Goal: Book appointment/travel/reservation

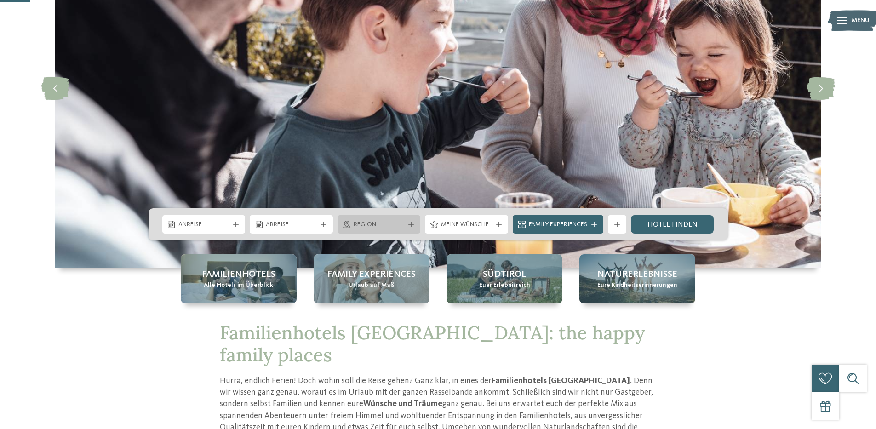
click at [359, 220] on span "Region" at bounding box center [379, 224] width 51 height 9
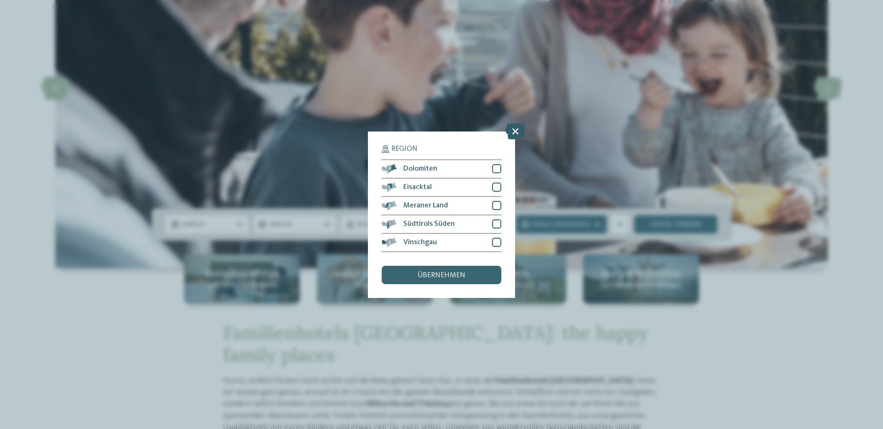
click at [512, 135] on icon at bounding box center [515, 131] width 20 height 16
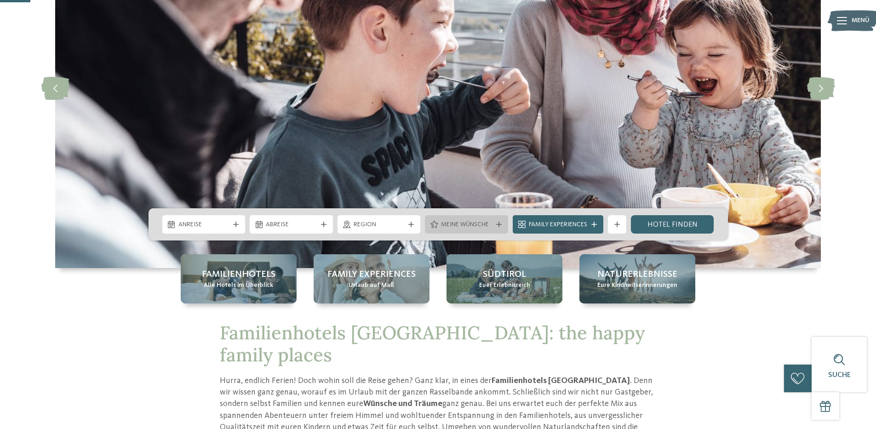
click at [458, 220] on div "Meine Wünsche" at bounding box center [467, 224] width 56 height 10
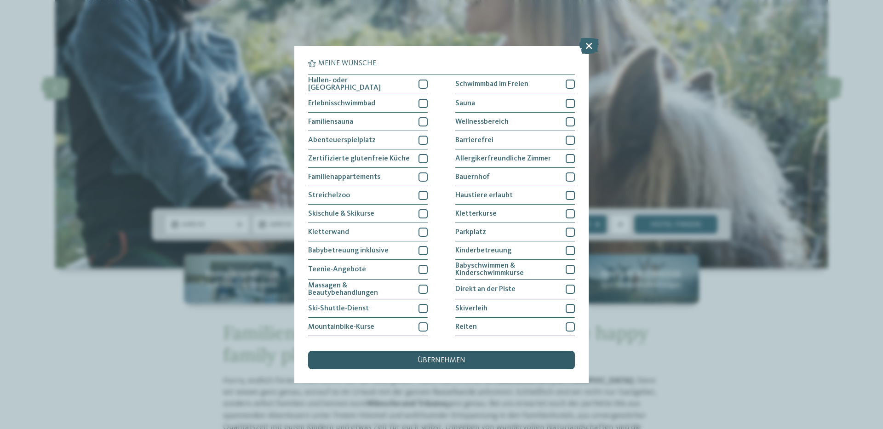
click at [468, 361] on div "übernehmen" at bounding box center [441, 360] width 267 height 18
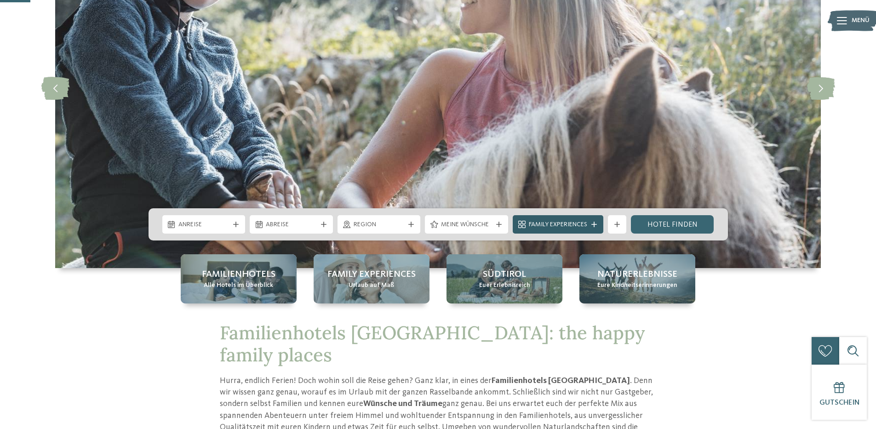
click at [592, 225] on icon at bounding box center [594, 225] width 6 height 6
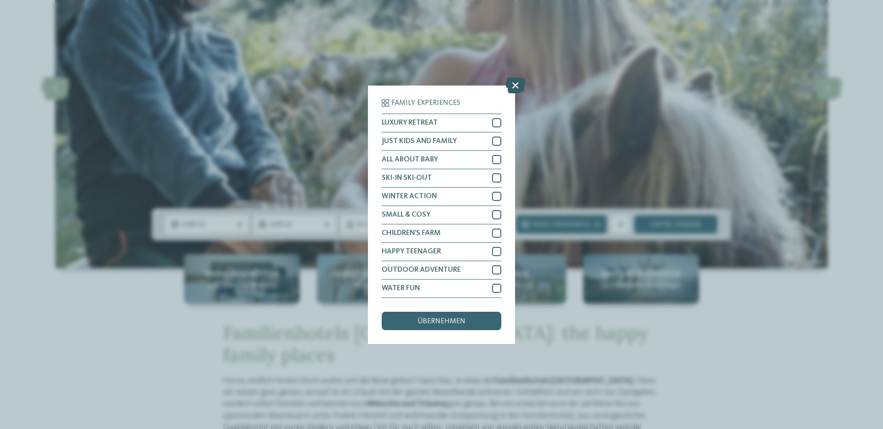
click at [514, 85] on icon at bounding box center [515, 85] width 20 height 16
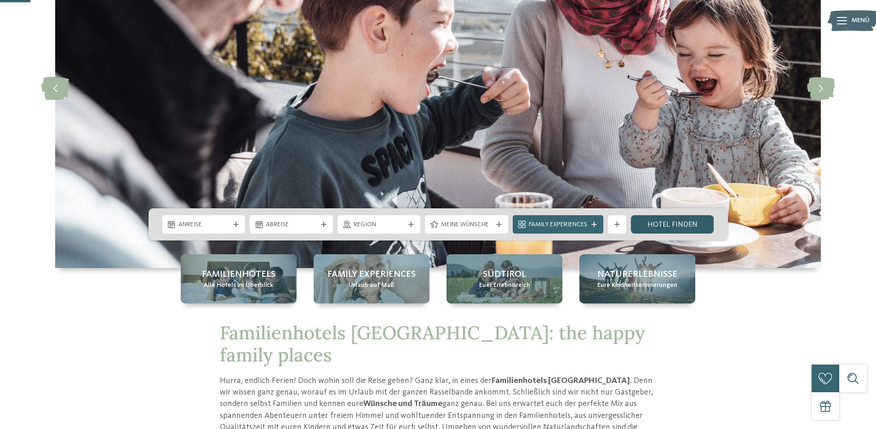
click at [685, 226] on link "Hotel finden" at bounding box center [672, 224] width 83 height 18
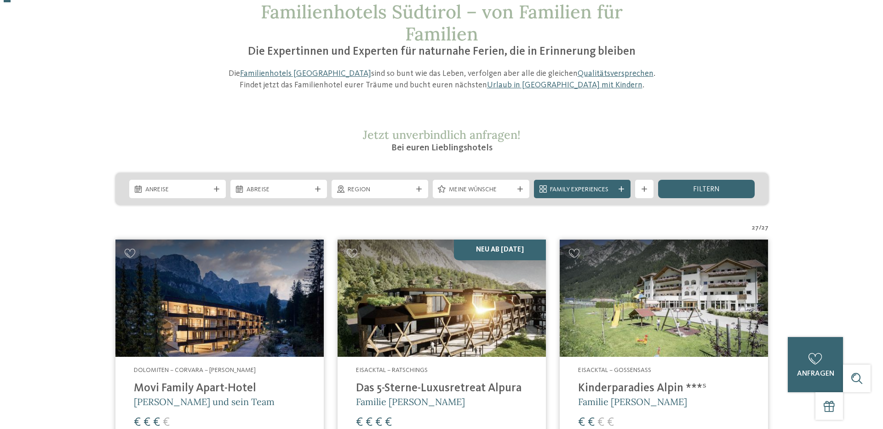
scroll to position [138, 0]
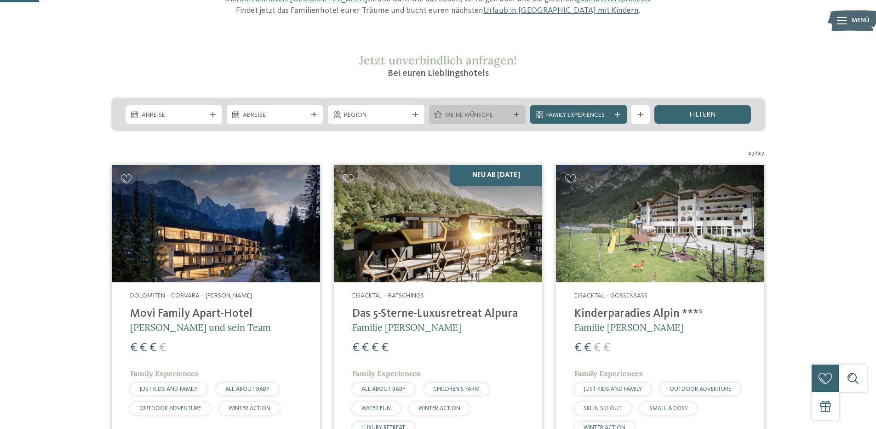
click at [501, 111] on span "Meine Wünsche" at bounding box center [477, 115] width 64 height 9
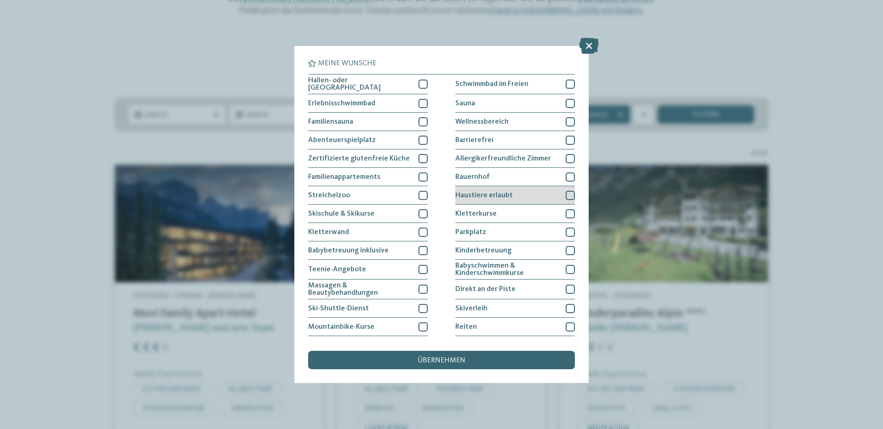
click at [568, 192] on div at bounding box center [570, 195] width 9 height 9
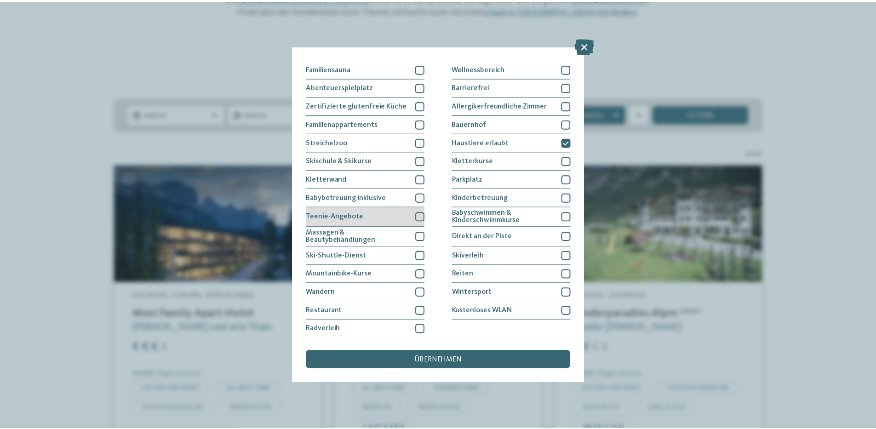
scroll to position [7, 0]
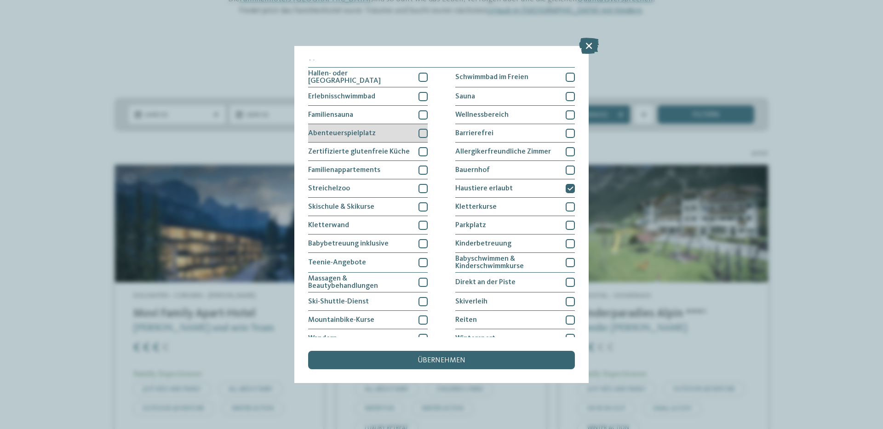
click at [424, 129] on div at bounding box center [423, 133] width 9 height 9
click at [418, 360] on div "übernehmen" at bounding box center [441, 360] width 267 height 18
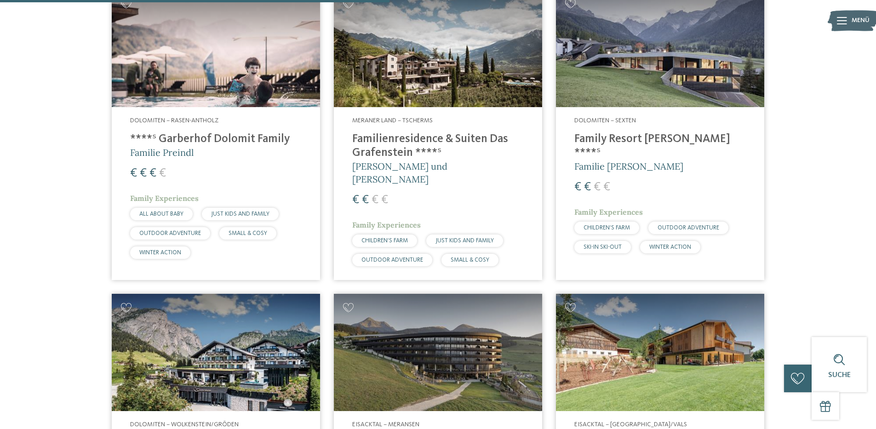
scroll to position [992, 0]
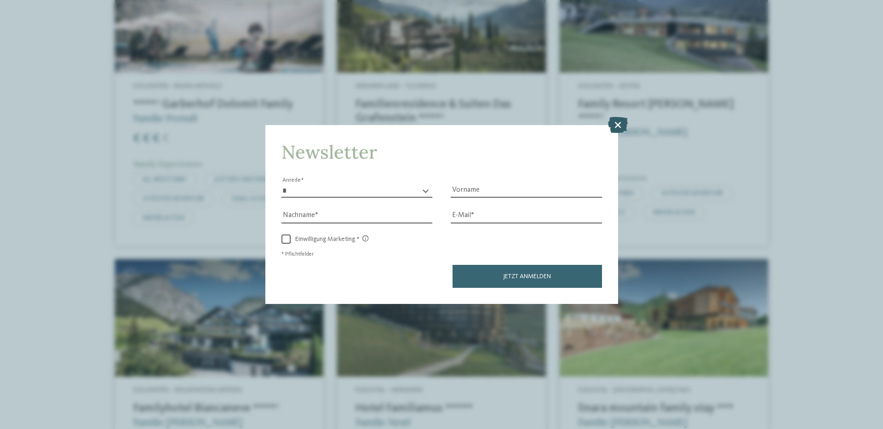
click at [615, 125] on icon at bounding box center [618, 125] width 20 height 16
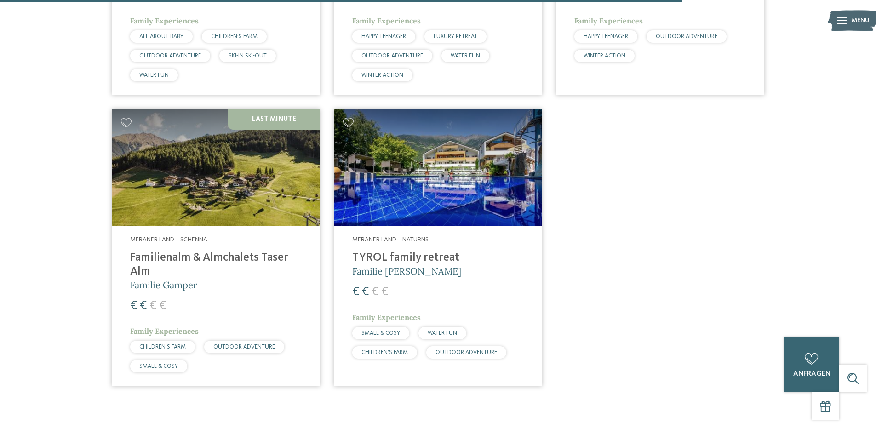
scroll to position [1774, 0]
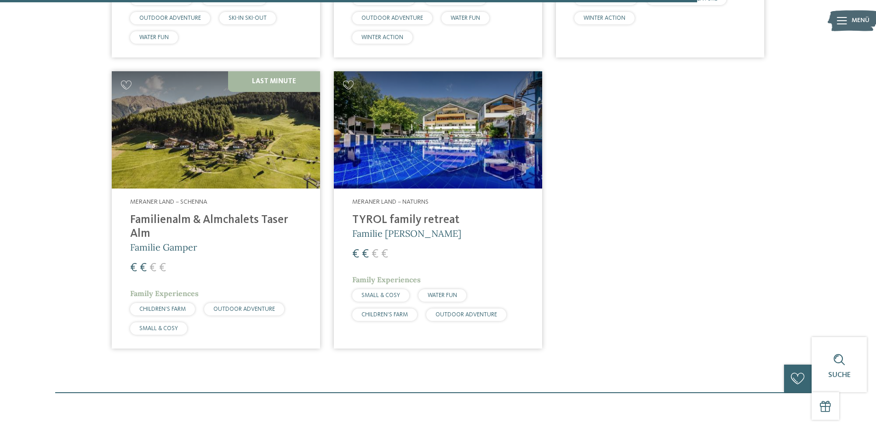
click at [226, 213] on h4 "Familienalm & Almchalets Taser Alm" at bounding box center [216, 227] width 172 height 28
click at [422, 136] on img at bounding box center [438, 129] width 208 height 117
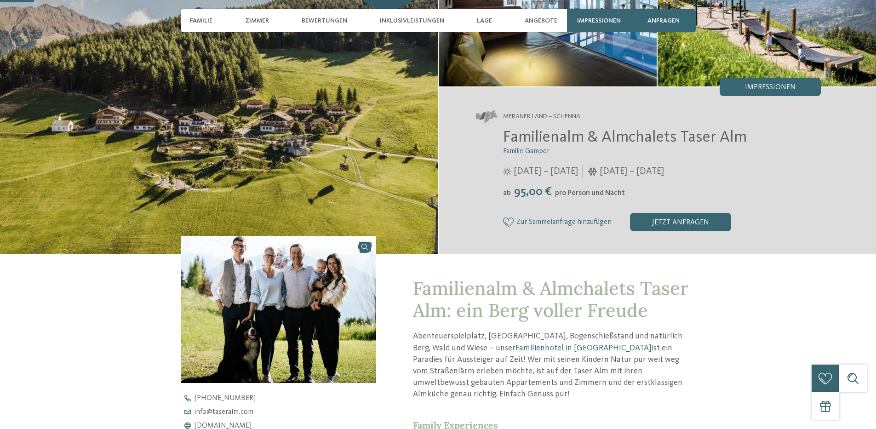
scroll to position [138, 0]
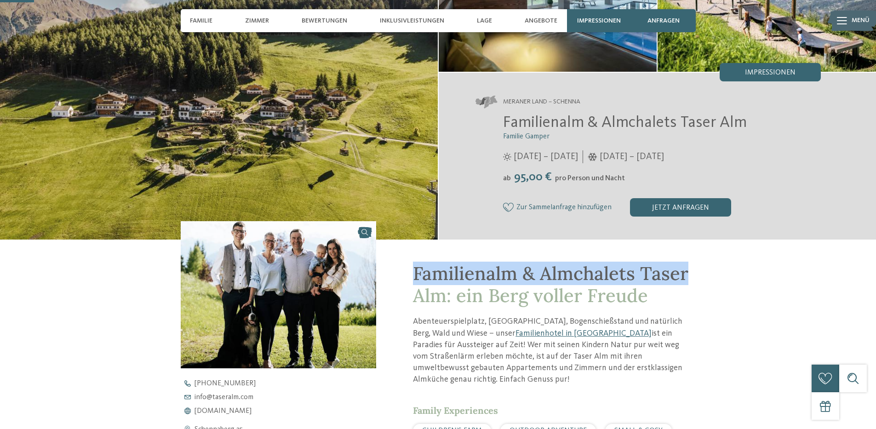
drag, startPoint x: 410, startPoint y: 271, endPoint x: 697, endPoint y: 278, distance: 287.6
copy span "Familienalm & Almchalets Taser"
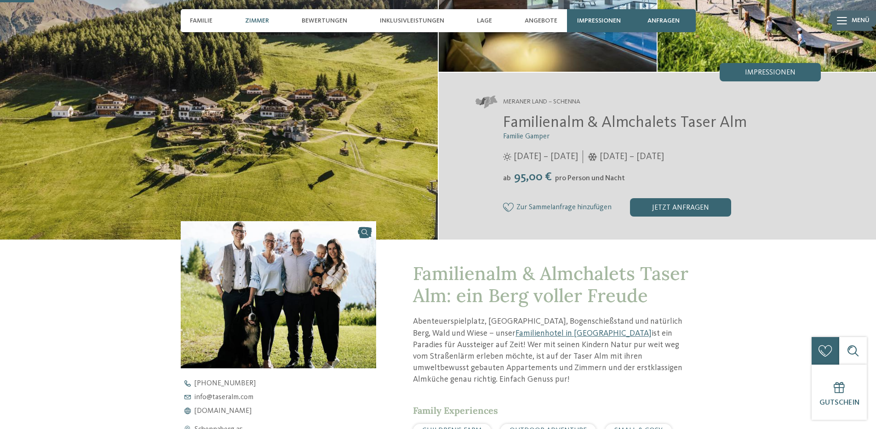
click at [253, 20] on span "Zimmer" at bounding box center [257, 21] width 24 height 8
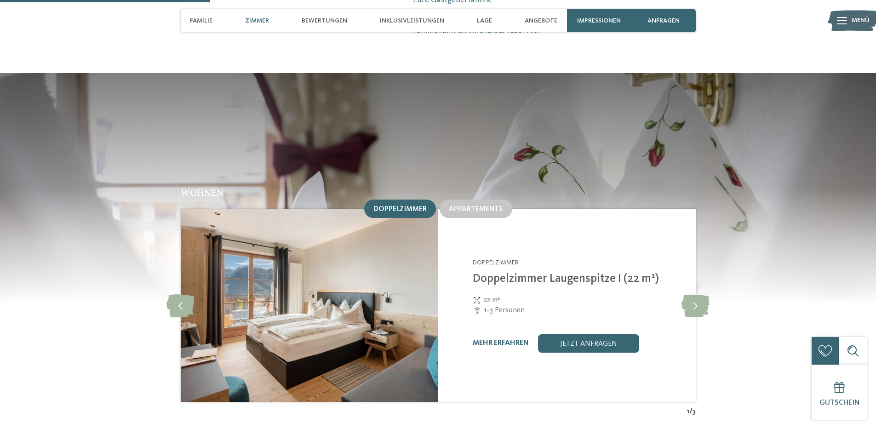
scroll to position [857, 0]
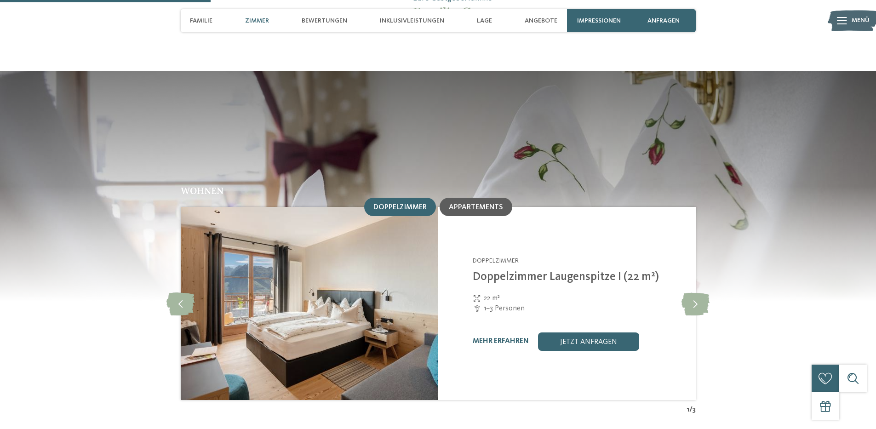
click at [464, 204] on span "Appartements" at bounding box center [476, 207] width 54 height 7
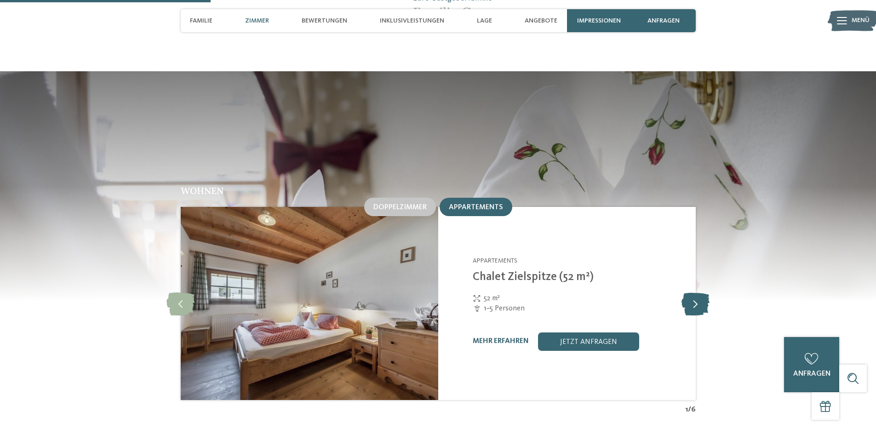
click at [695, 292] on icon at bounding box center [696, 303] width 28 height 23
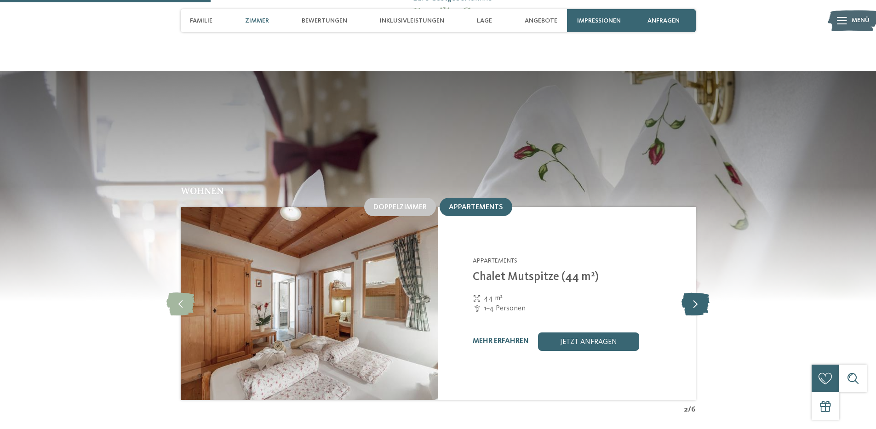
click at [695, 292] on icon at bounding box center [696, 303] width 28 height 23
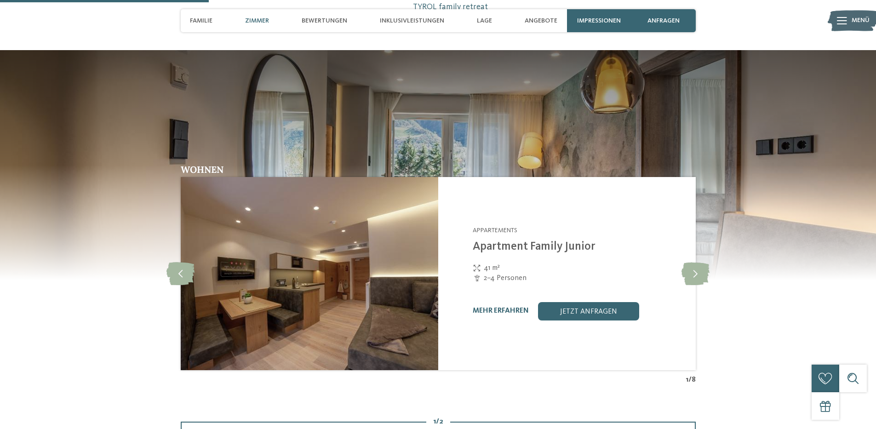
scroll to position [782, 0]
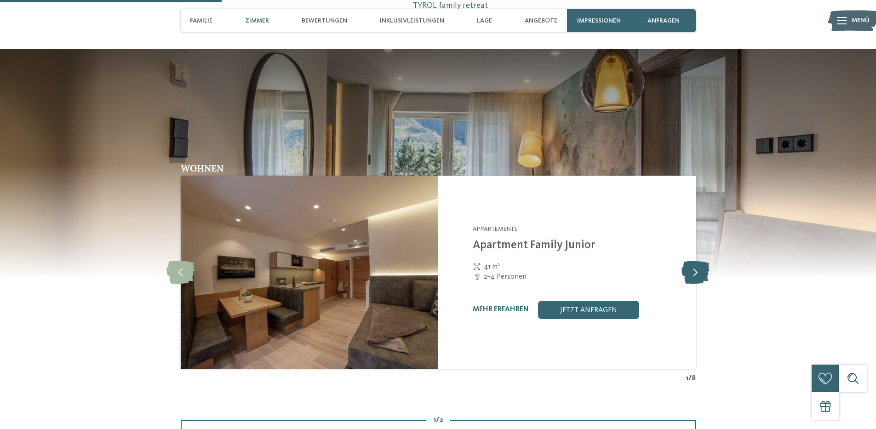
click at [703, 276] on icon at bounding box center [696, 272] width 28 height 23
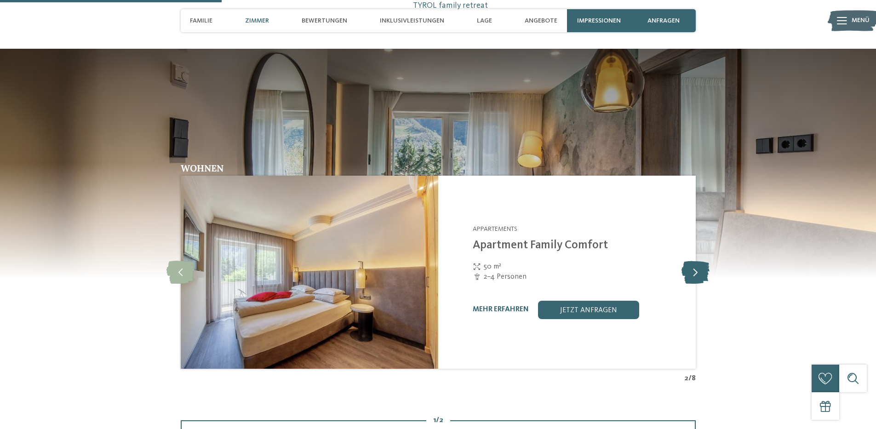
click at [703, 276] on icon at bounding box center [696, 272] width 28 height 23
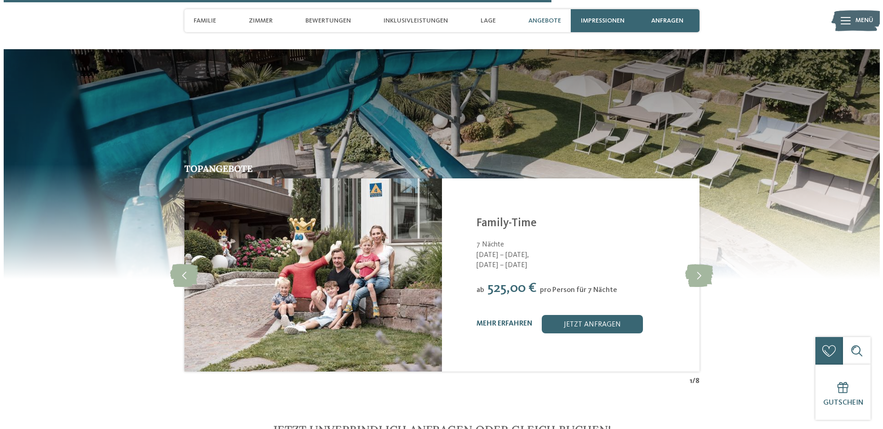
scroll to position [1932, 0]
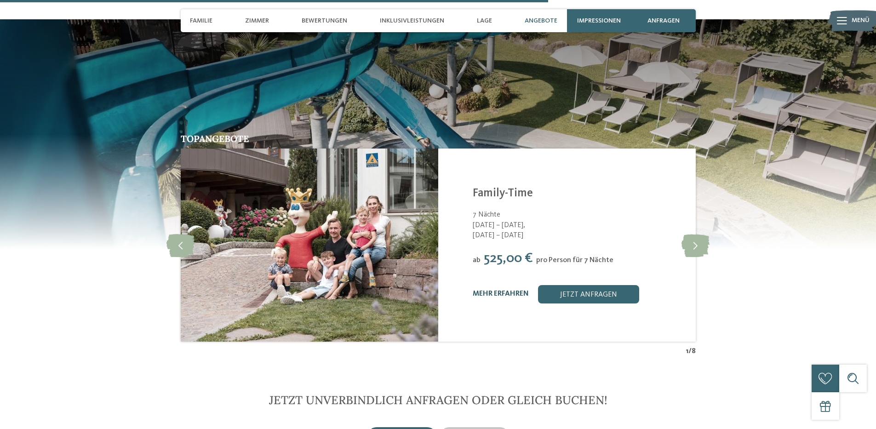
click at [515, 290] on link "mehr erfahren" at bounding box center [501, 293] width 56 height 7
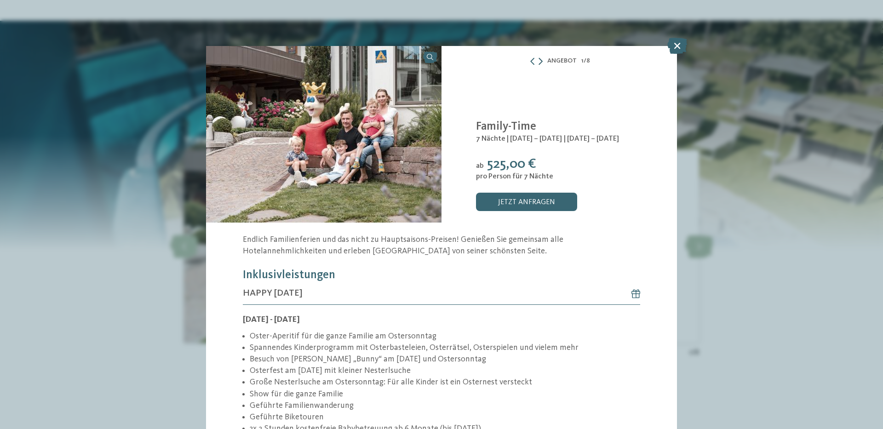
click at [539, 60] on icon at bounding box center [541, 60] width 4 height 7
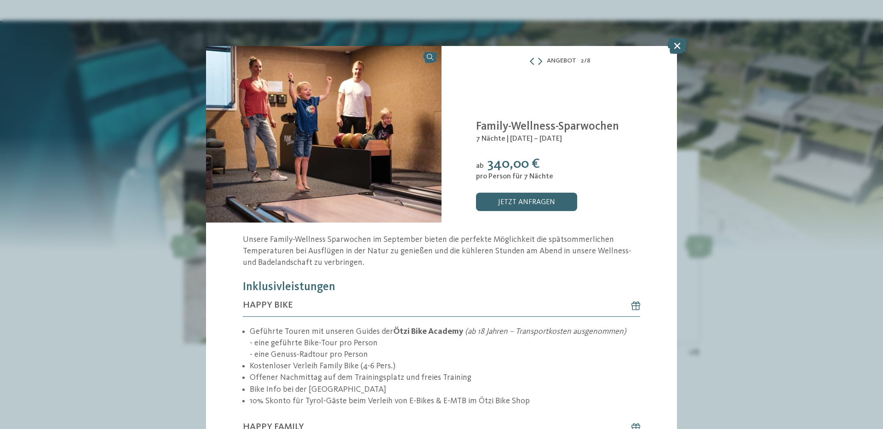
click at [528, 61] on icon at bounding box center [531, 60] width 7 height 7
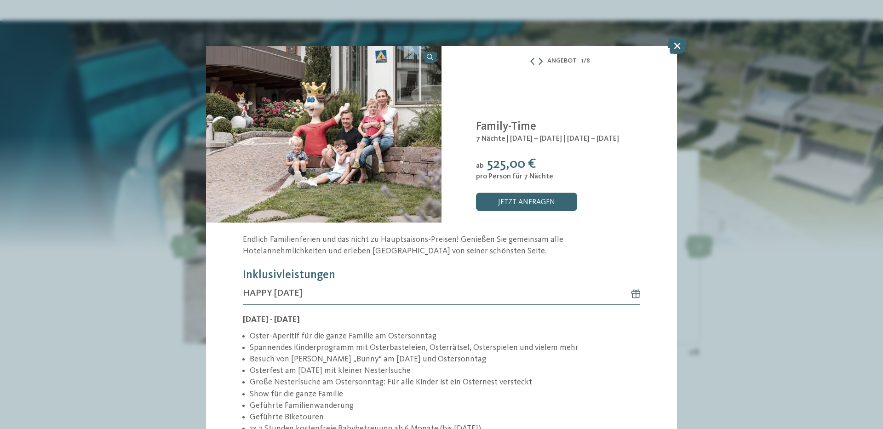
click at [539, 60] on icon at bounding box center [541, 60] width 4 height 7
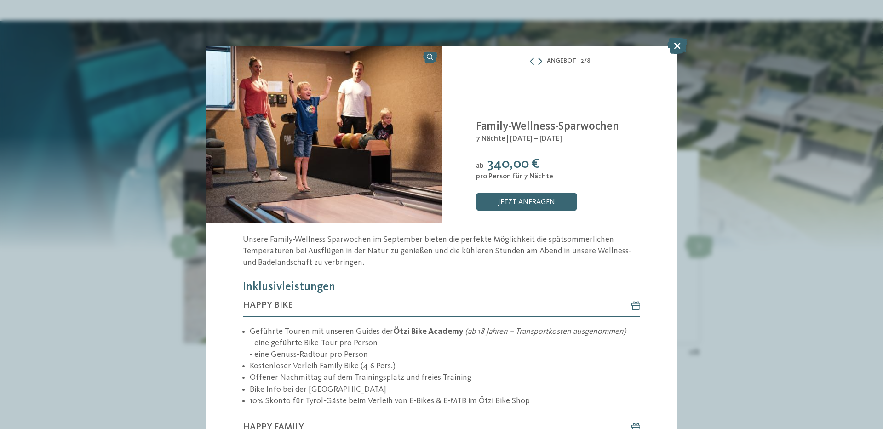
click at [538, 60] on icon at bounding box center [540, 60] width 4 height 7
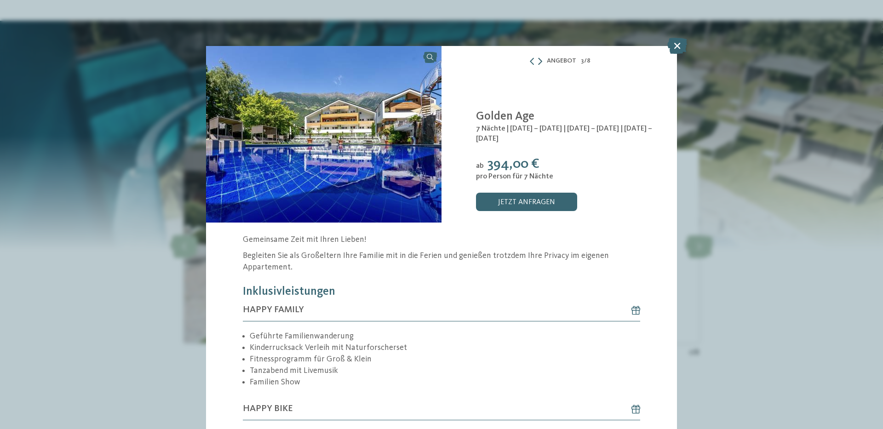
click at [538, 60] on icon at bounding box center [540, 60] width 4 height 7
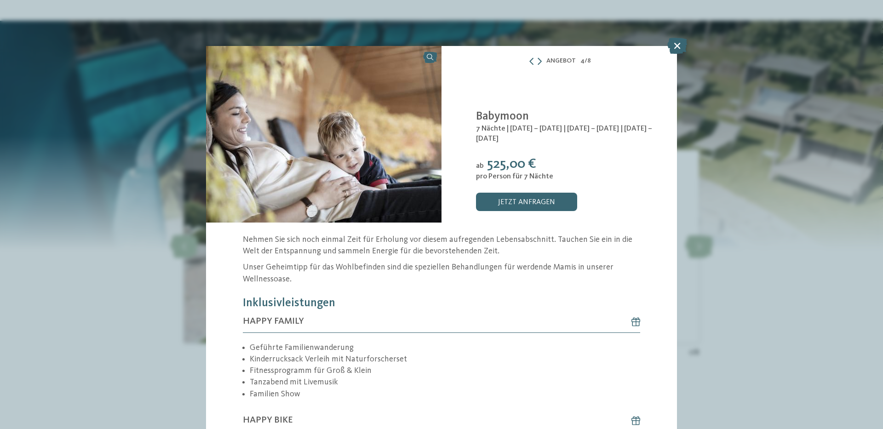
scroll to position [46, 0]
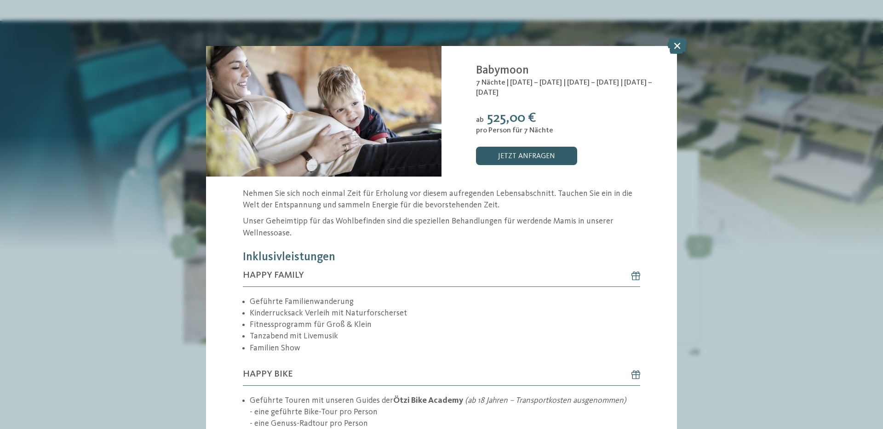
click at [541, 149] on link "jetzt anfragen" at bounding box center [526, 156] width 101 height 18
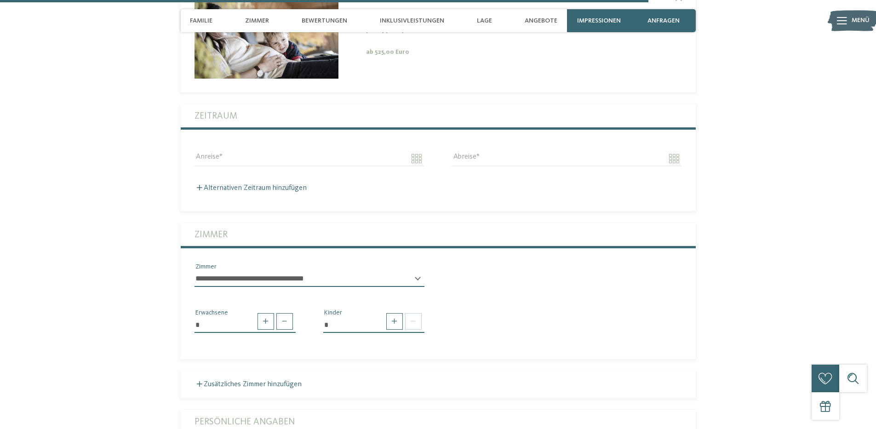
scroll to position [2433, 0]
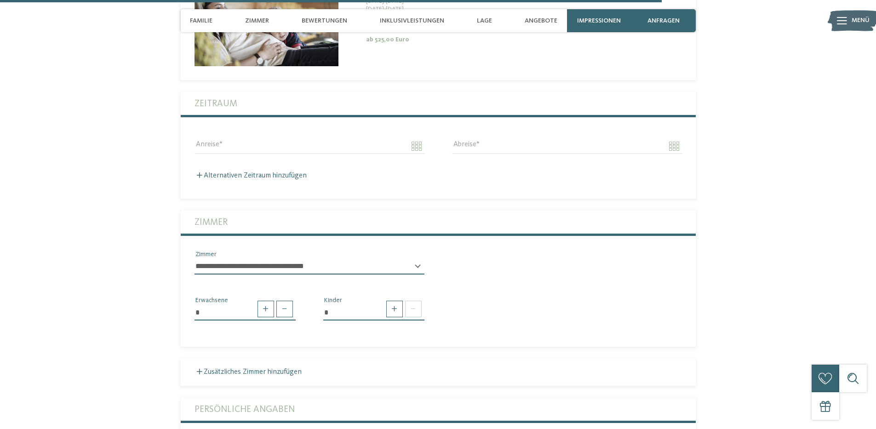
click at [416, 259] on select "**********" at bounding box center [310, 267] width 230 height 16
select select "*****"
click at [195, 259] on select "**********" at bounding box center [310, 267] width 230 height 16
